Goal: Task Accomplishment & Management: Manage account settings

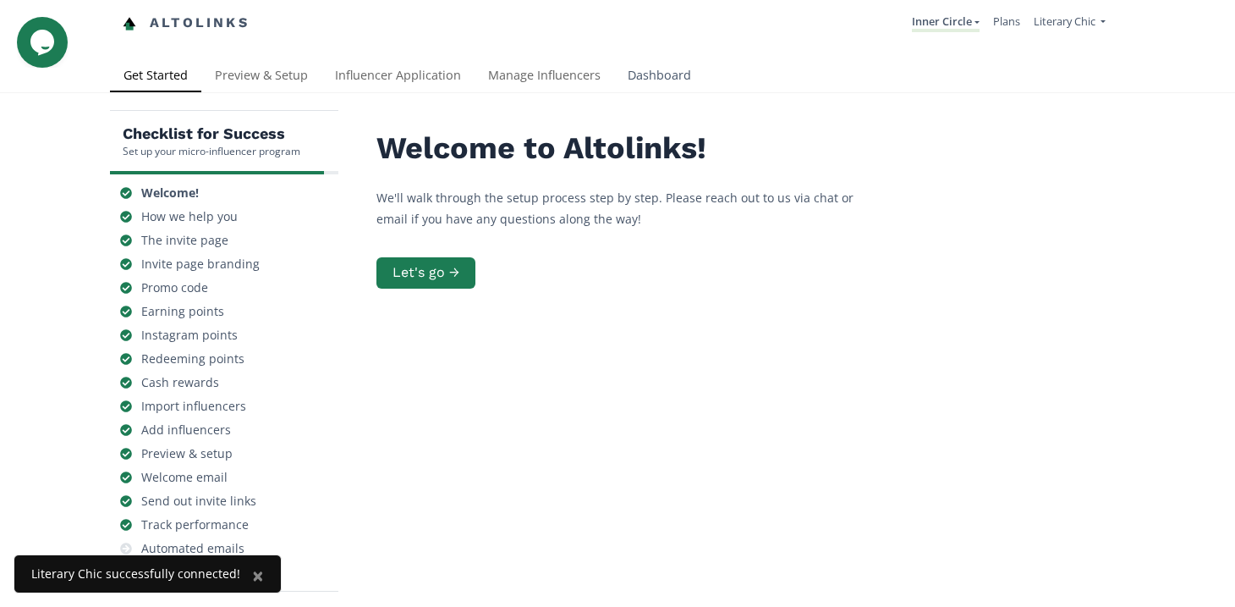
click at [662, 76] on link "Dashboard" at bounding box center [659, 77] width 91 height 34
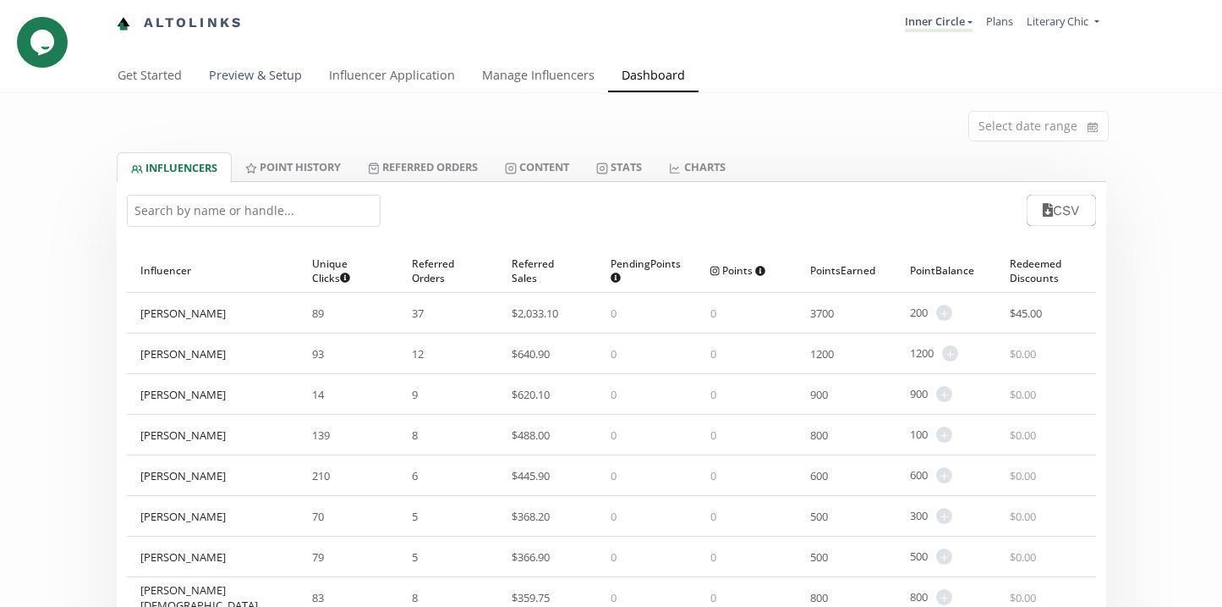
click at [256, 73] on link "Preview & Setup" at bounding box center [255, 77] width 120 height 34
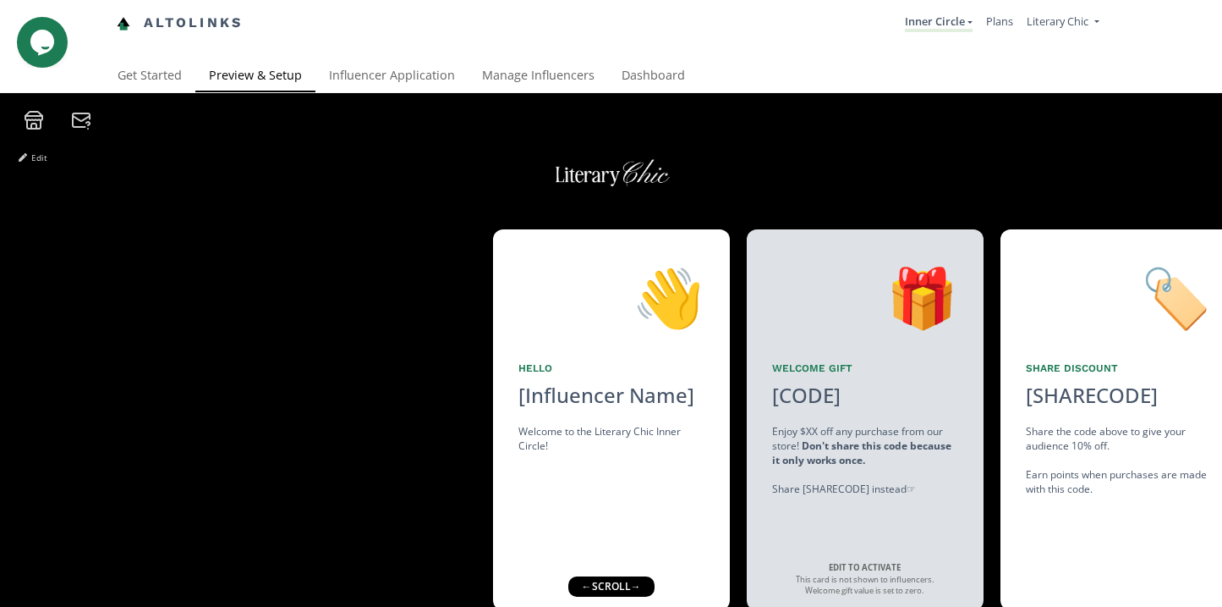
click at [36, 125] on icon at bounding box center [33, 126] width 5 height 5
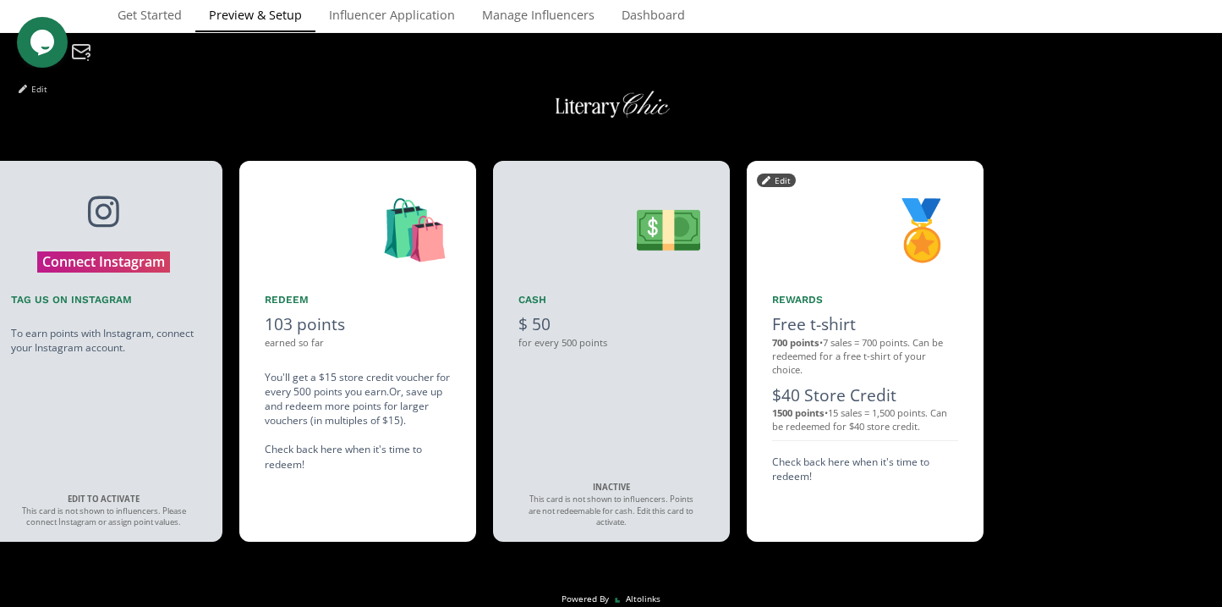
scroll to position [75, 0]
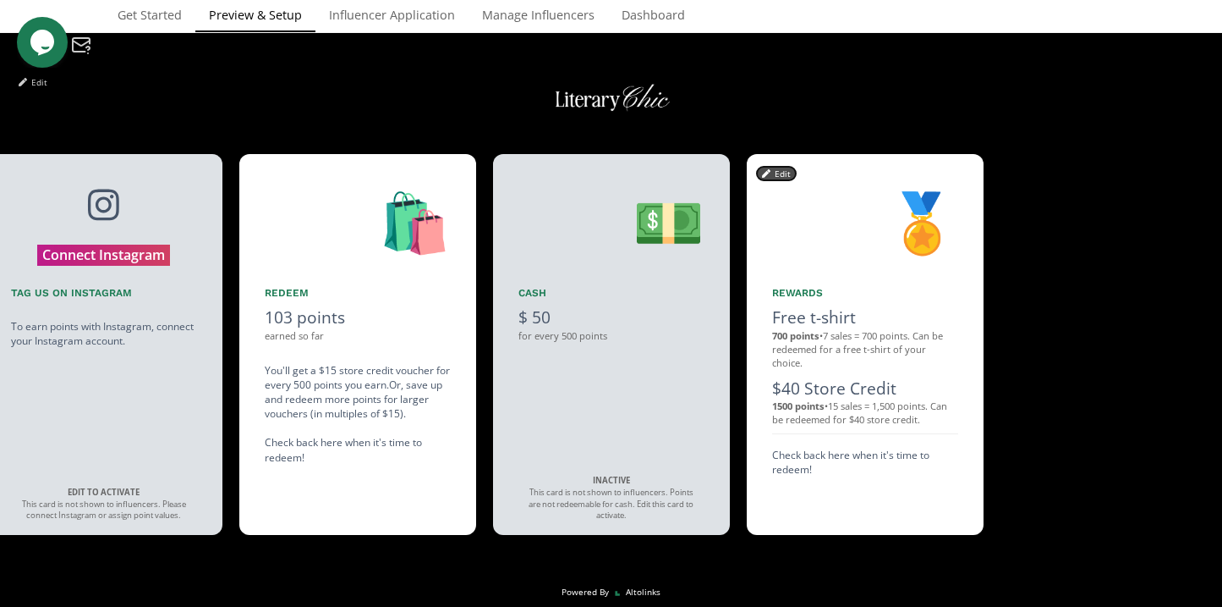
click at [780, 172] on button "Edit" at bounding box center [776, 174] width 39 height 14
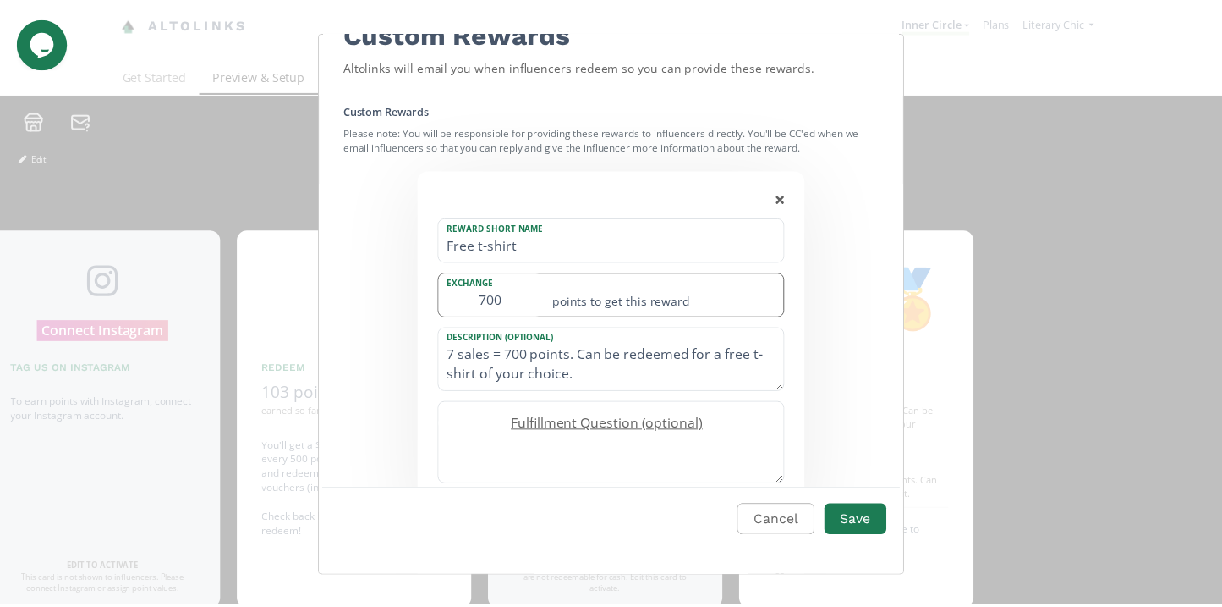
scroll to position [69, 0]
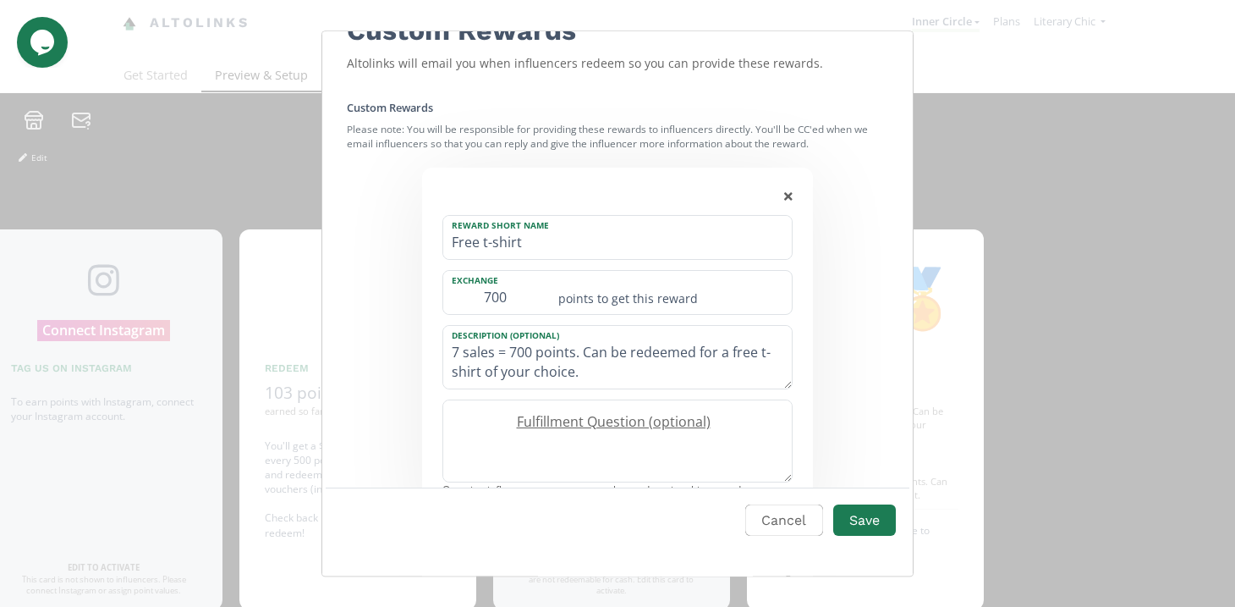
drag, startPoint x: 547, startPoint y: 247, endPoint x: 426, endPoint y: 245, distance: 121.0
click at [426, 245] on div "Reward Short Name Free t-shirt Exchange 700 points to get this reward Descripti…" at bounding box center [617, 560] width 541 height 804
type input "$40 store credit"
click at [866, 517] on button "Save" at bounding box center [865, 520] width 68 height 36
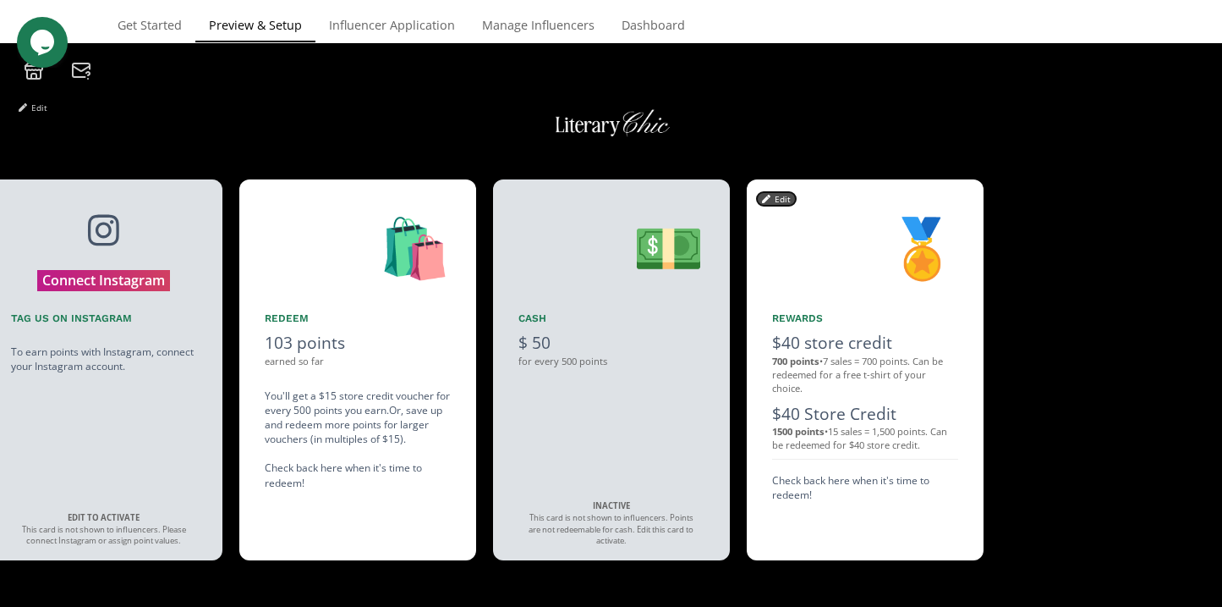
scroll to position [59, 0]
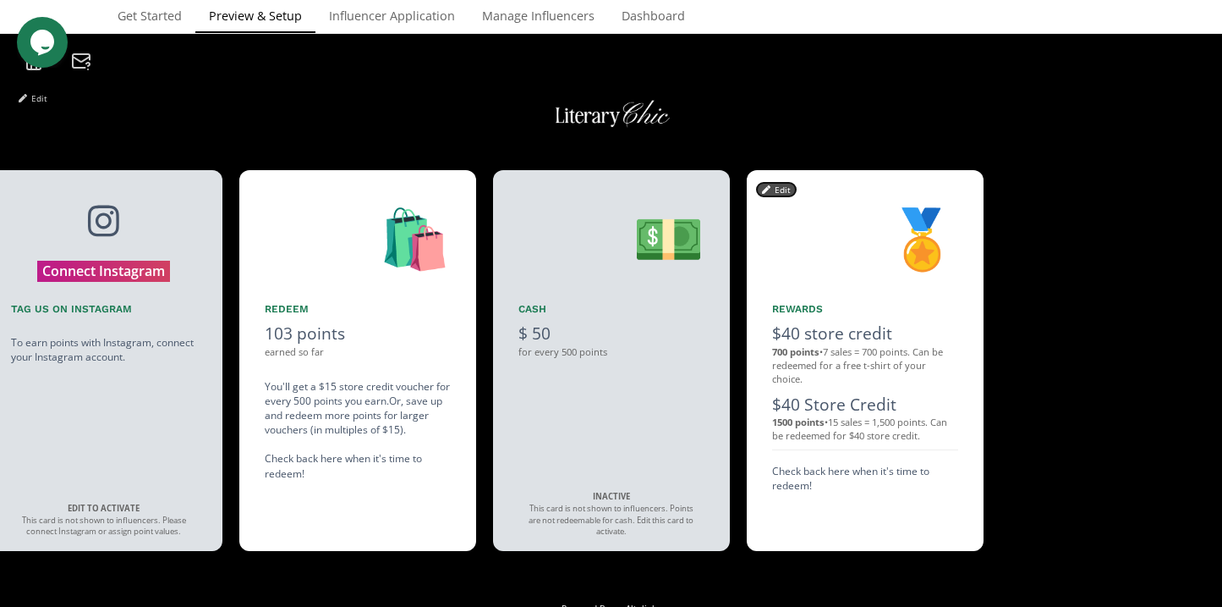
click at [776, 185] on button "Edit" at bounding box center [776, 190] width 39 height 14
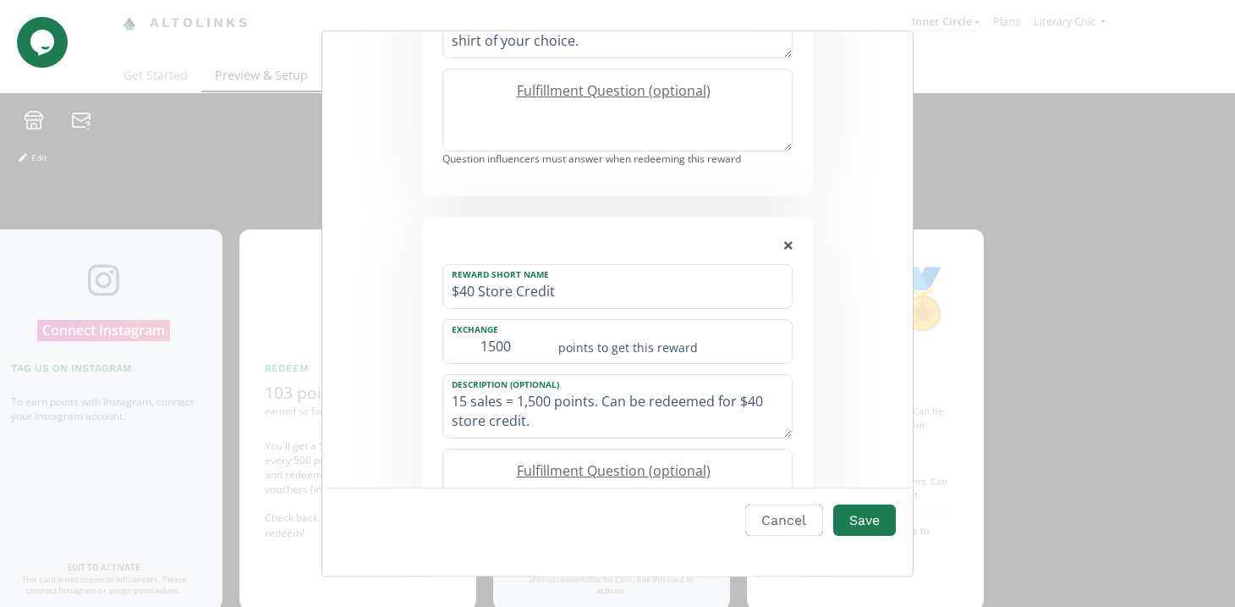
scroll to position [438, 0]
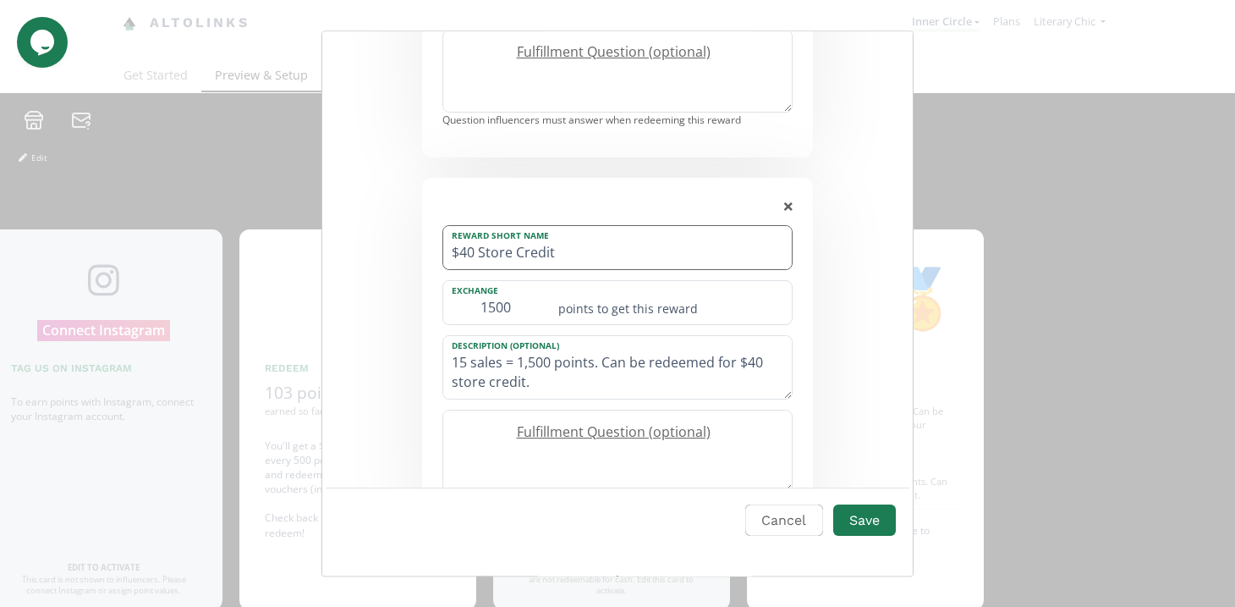
drag, startPoint x: 486, startPoint y: 253, endPoint x: 475, endPoint y: 253, distance: 11.8
click at [475, 253] on input "$40 Store Credit" at bounding box center [617, 248] width 349 height 43
type input "$75 Store Credit"
click at [836, 322] on div "Reward Short Name $40 store credit Exchange 700 points to get this reward Descr…" at bounding box center [617, 190] width 541 height 804
click at [486, 385] on textarea "15 sales = 1,500 points. Can be redeemed for $40 store credit." at bounding box center [617, 367] width 349 height 63
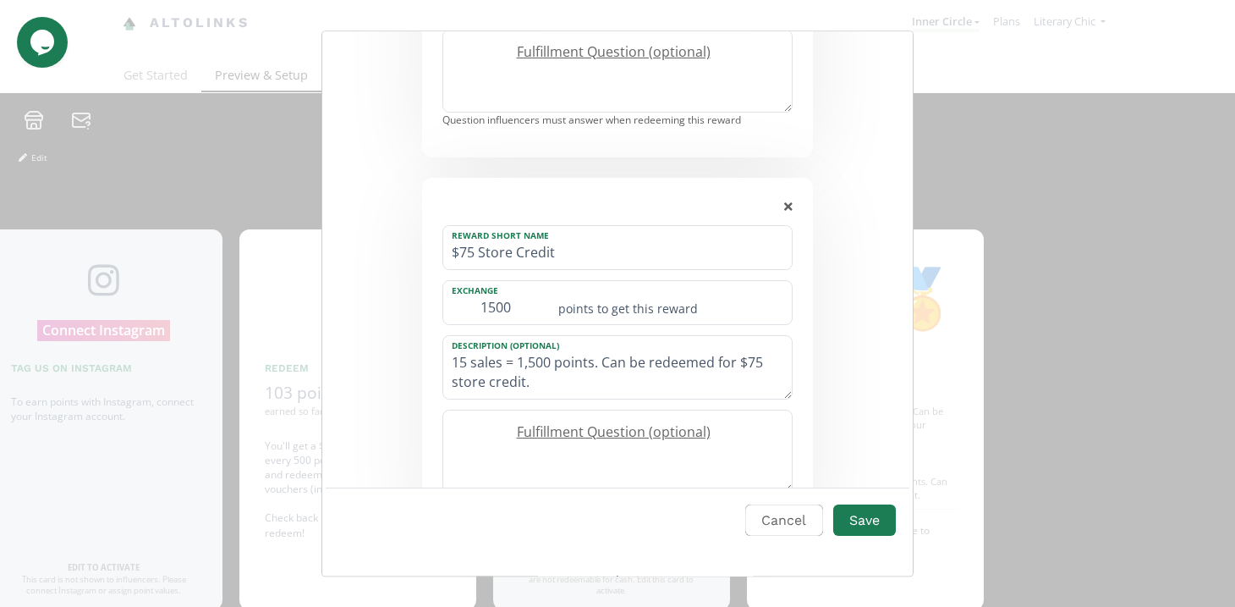
type textarea "15 sales = 1,500 points. Can be redeemed for $75 store credit."
click at [784, 209] on icon "Edit Program" at bounding box center [788, 207] width 8 height 8
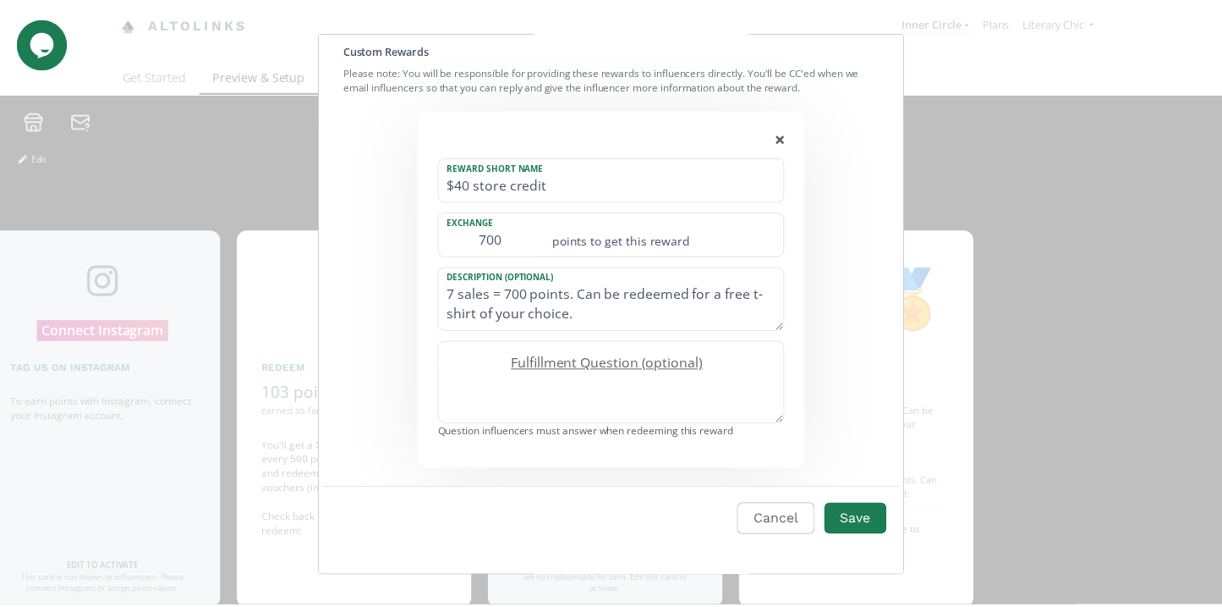
scroll to position [126, 0]
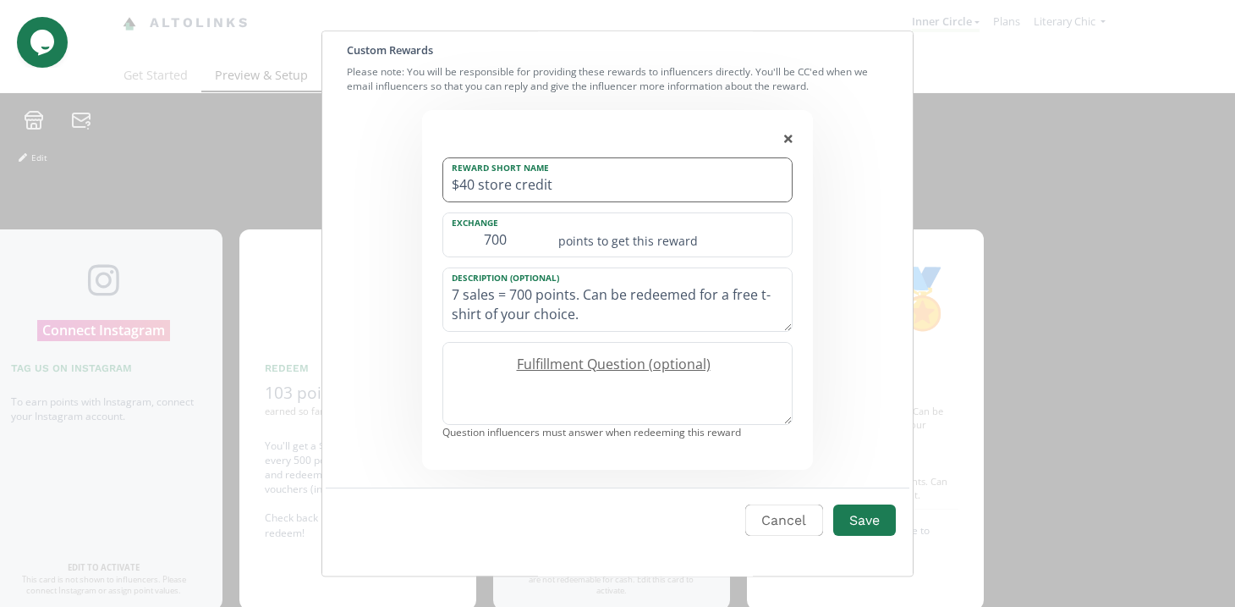
click at [486, 183] on input "$40 store credit" at bounding box center [617, 180] width 349 height 43
type input "$45 store credit"
click at [844, 317] on div "Reward Short Name $45 store credit Exchange 700 points to get this reward Descr…" at bounding box center [617, 313] width 541 height 424
click at [860, 519] on button "Save" at bounding box center [865, 520] width 68 height 36
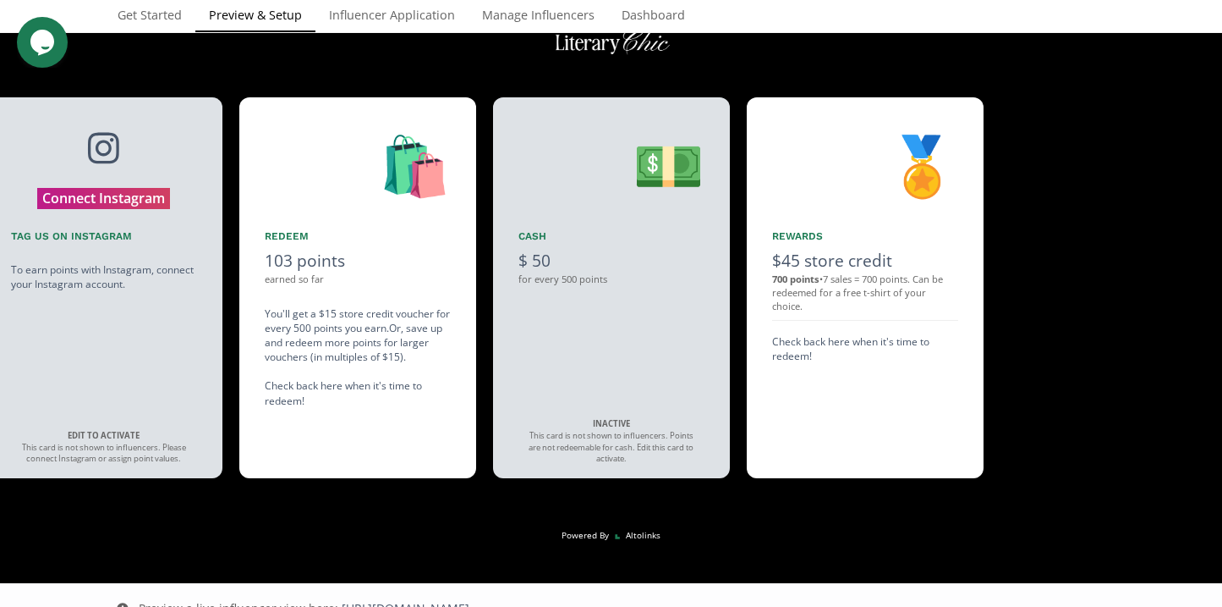
scroll to position [145, 0]
